Goal: Communication & Community: Answer question/provide support

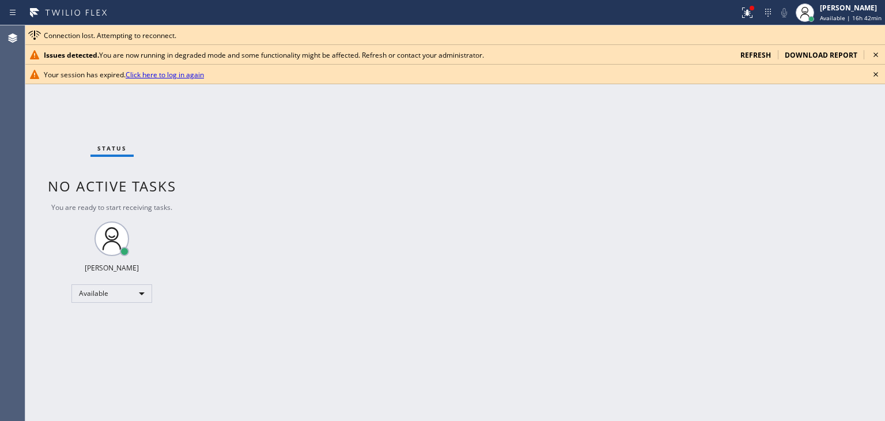
scroll to position [11524, 0]
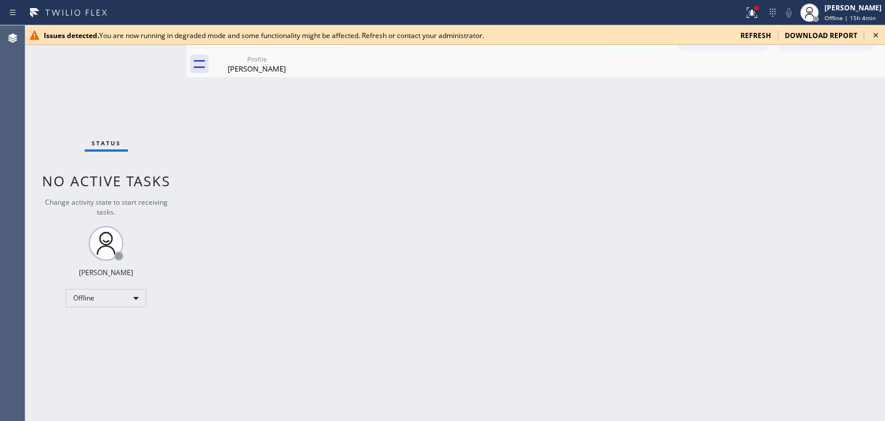
click at [876, 31] on icon at bounding box center [876, 35] width 14 height 14
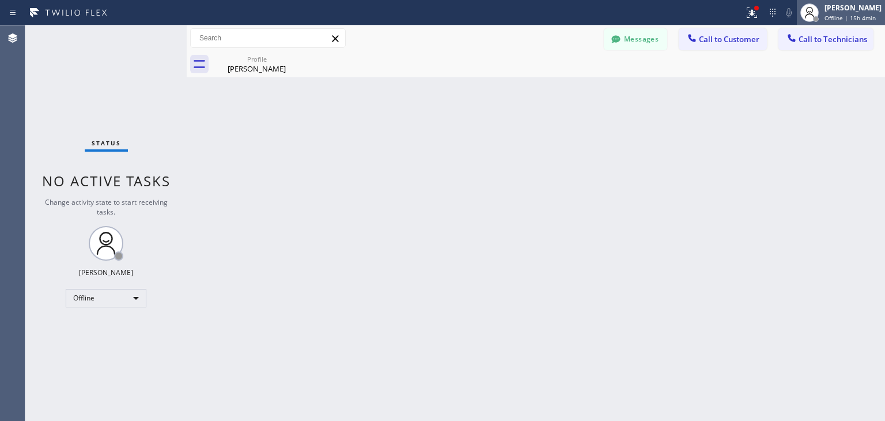
click at [865, 11] on div "[PERSON_NAME]" at bounding box center [852, 8] width 57 height 10
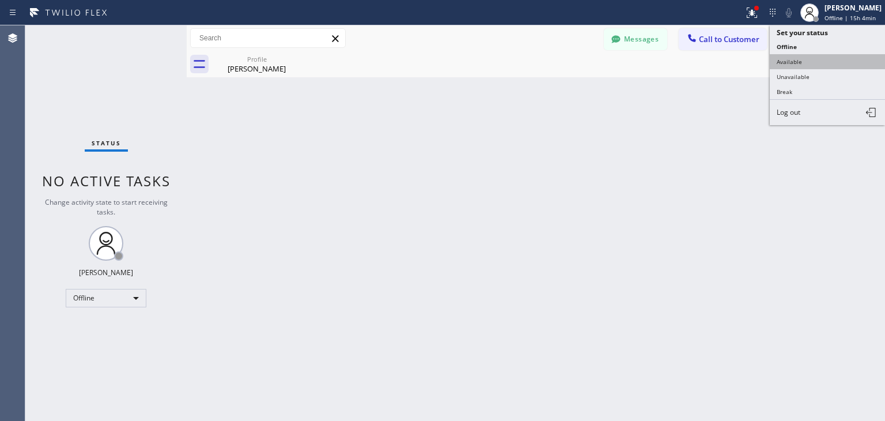
click at [843, 67] on button "Available" at bounding box center [827, 61] width 115 height 15
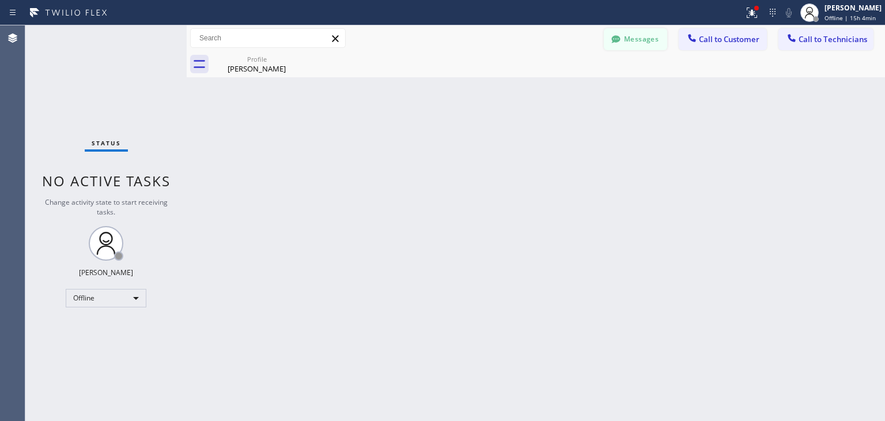
click at [643, 48] on button "Messages" at bounding box center [635, 39] width 63 height 22
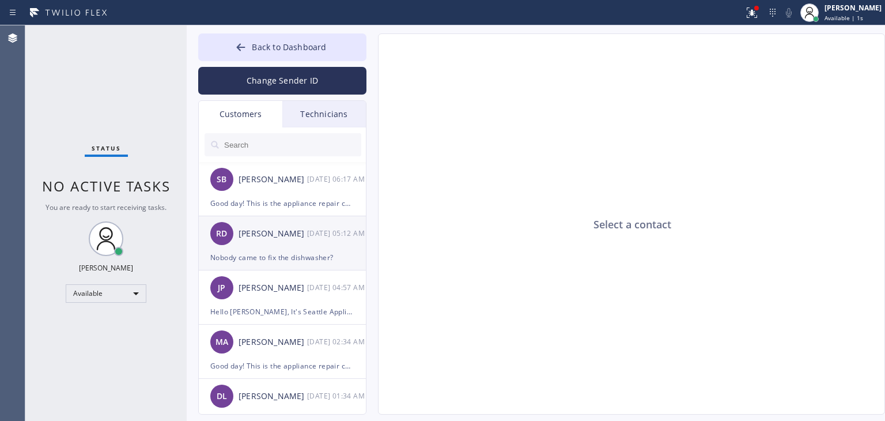
click at [305, 247] on div "RD Rachel Dubes 08/27 05:12 AM" at bounding box center [283, 233] width 168 height 35
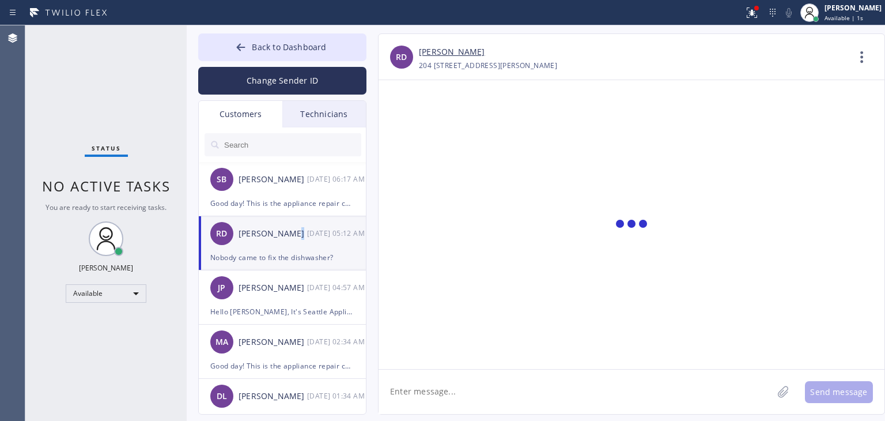
click at [305, 247] on div "RD Rachel Dubes 08/27 05:12 AM" at bounding box center [283, 233] width 168 height 35
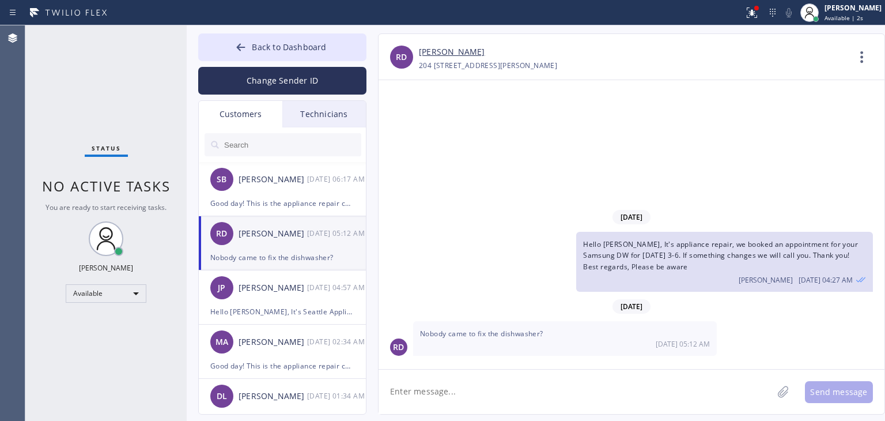
click at [317, 140] on input "text" at bounding box center [292, 144] width 138 height 23
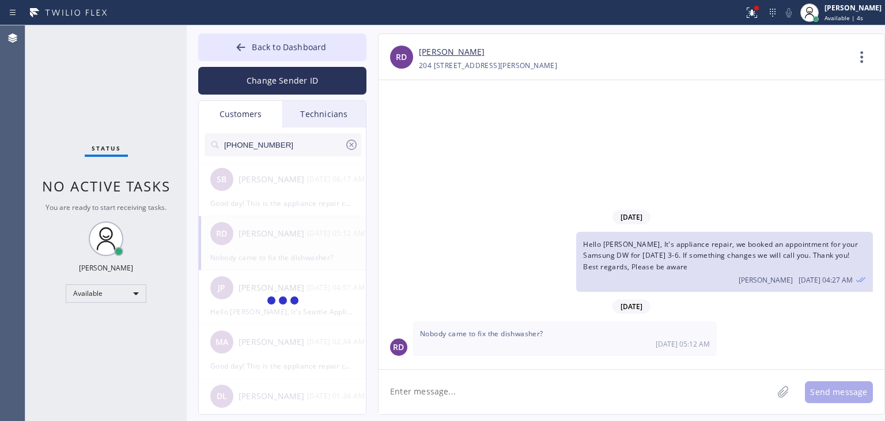
click at [317, 140] on input "(626) 531-4066" at bounding box center [284, 144] width 122 height 23
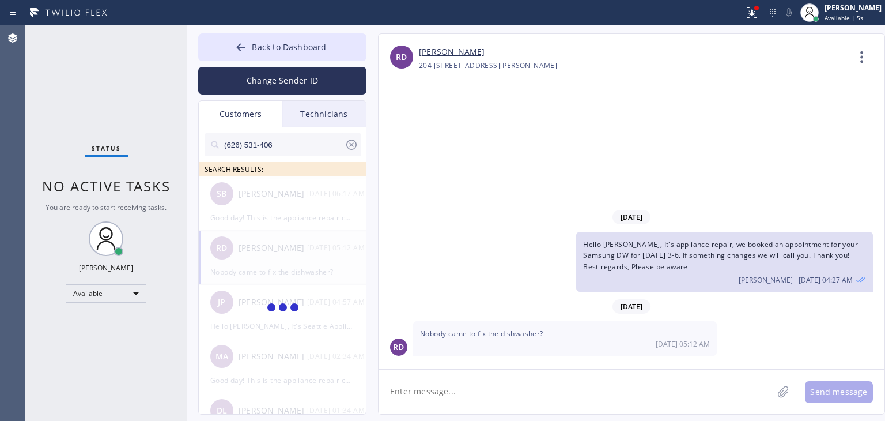
click at [317, 140] on input "(626) 531-406" at bounding box center [284, 144] width 122 height 23
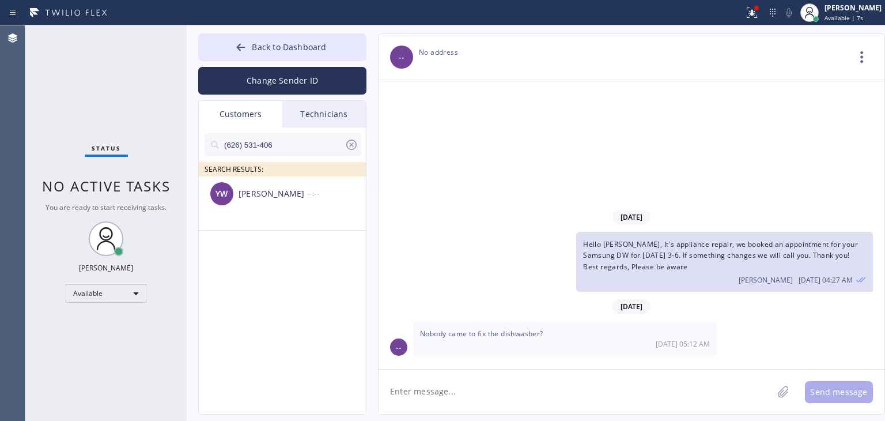
type input "(626) 531-406"
paste textarea "Good day! This is the appliance repair company you recently contacted. Unfortun…"
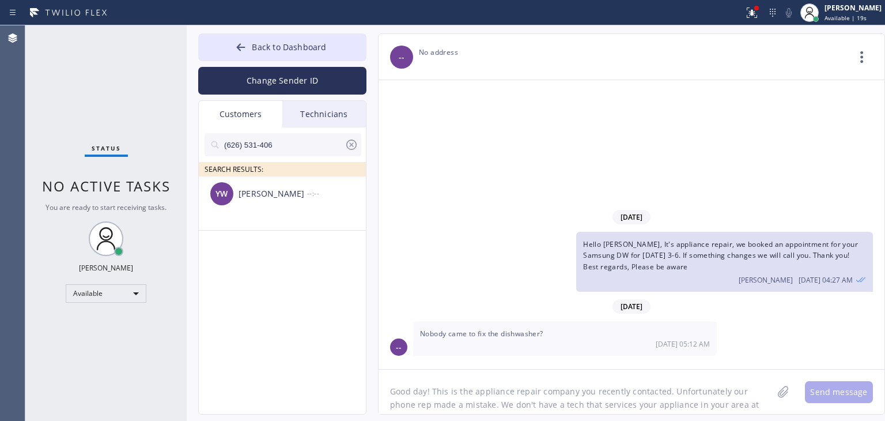
scroll to position [9, 0]
click at [572, 382] on textarea "Good day! This is the appliance repair company you recently contacted. Unfortun…" at bounding box center [576, 391] width 394 height 44
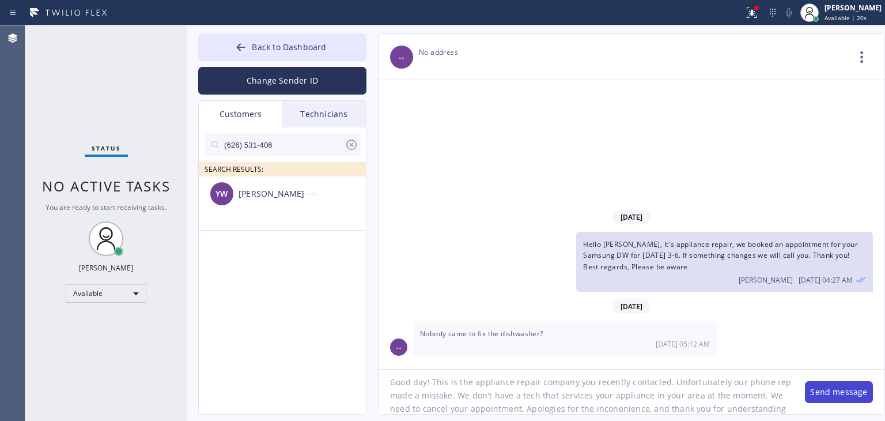
type textarea "Good day! This is the appliance repair company you recently contacted. Unfortun…"
click at [809, 399] on button "Send message" at bounding box center [839, 392] width 68 height 22
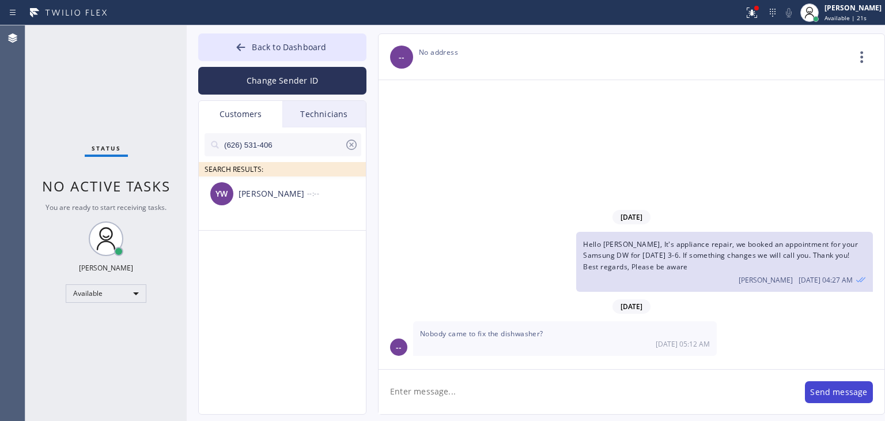
scroll to position [0, 0]
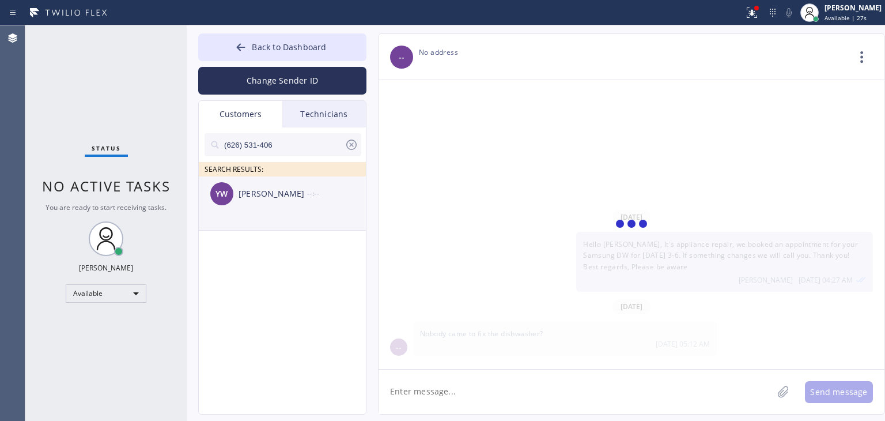
click at [278, 186] on div "YW Yushen Wang --:--" at bounding box center [283, 193] width 168 height 35
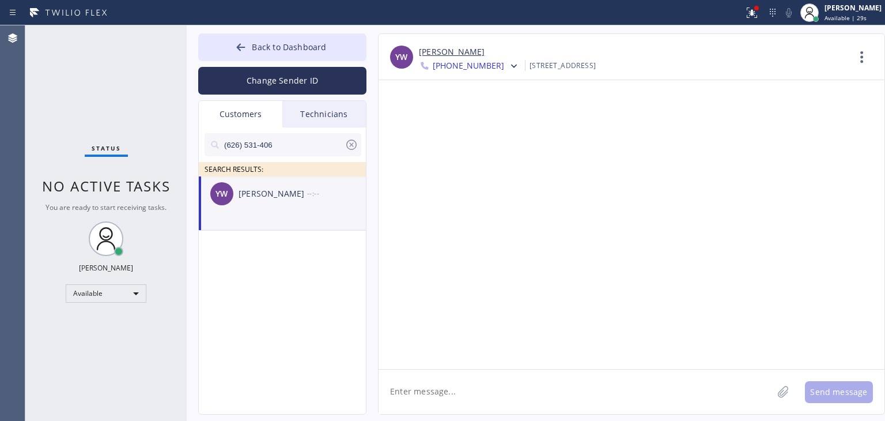
click at [673, 392] on textarea at bounding box center [576, 391] width 394 height 44
paste textarea "Good day! This is the appliance repair company you recently contacted. Unfortun…"
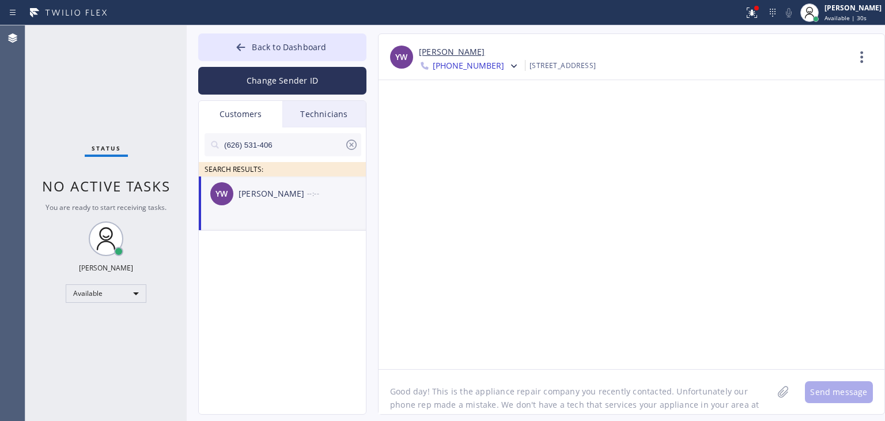
scroll to position [9, 0]
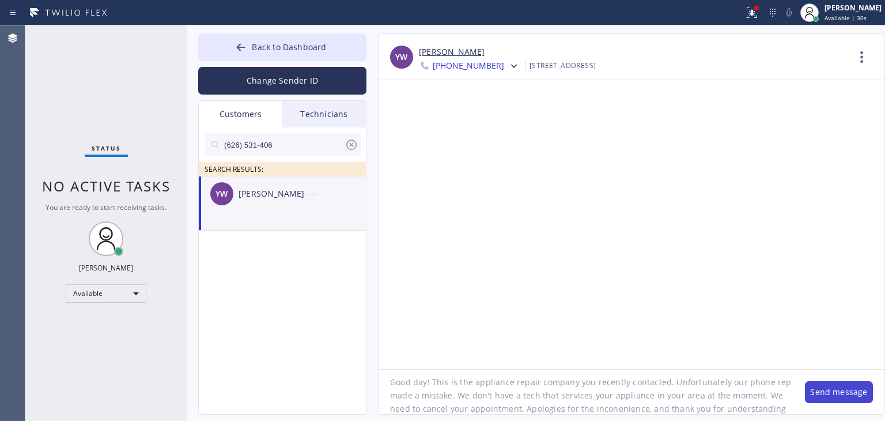
type textarea "Good day! This is the appliance repair company you recently contacted. Unfortun…"
click at [811, 388] on button "Send message" at bounding box center [839, 392] width 68 height 22
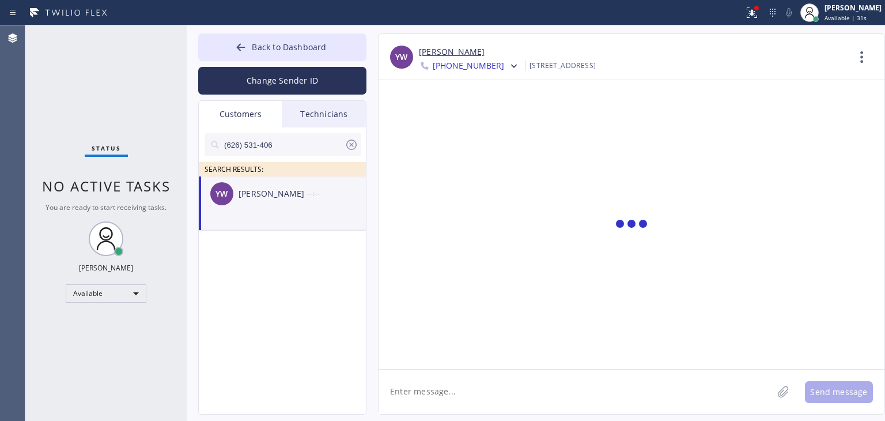
scroll to position [0, 0]
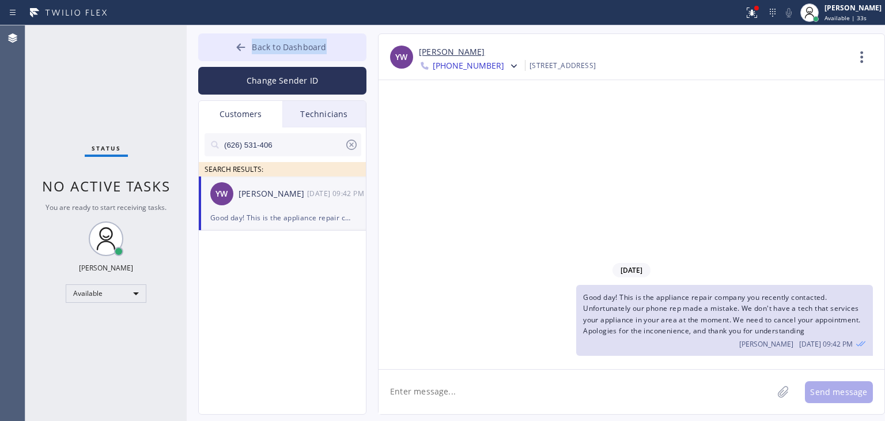
drag, startPoint x: 328, startPoint y: 31, endPoint x: 328, endPoint y: 54, distance: 23.0
click at [328, 54] on div "Back to Dashboard Change Sender ID Customers Technicians (626) 531-406 SEARCH R…" at bounding box center [536, 222] width 698 height 395
click at [333, 49] on button "Back to Dashboard" at bounding box center [282, 47] width 168 height 28
